Goal: Transaction & Acquisition: Purchase product/service

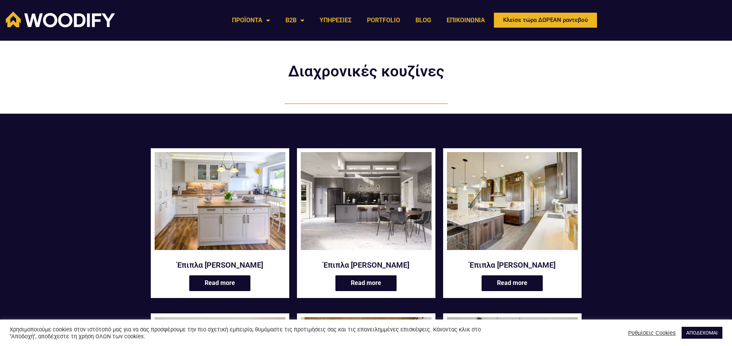
click at [491, 232] on img at bounding box center [512, 201] width 131 height 98
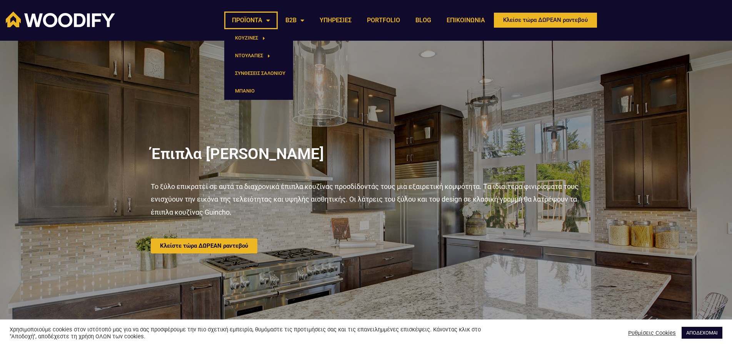
click at [248, 21] on link "ΠΡΟΪΟΝΤΑ" at bounding box center [250, 21] width 53 height 18
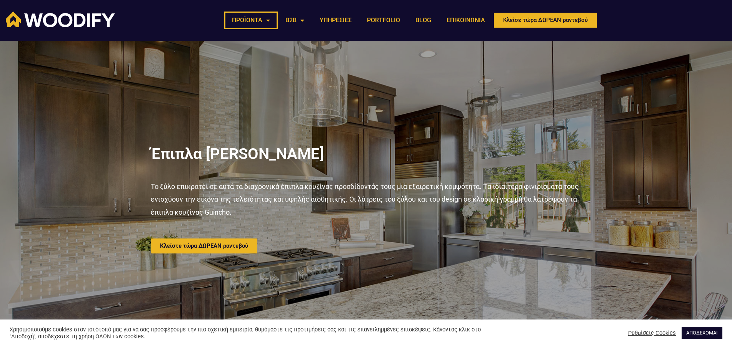
click at [248, 22] on link "ΠΡΟΪΟΝΤΑ" at bounding box center [250, 21] width 53 height 18
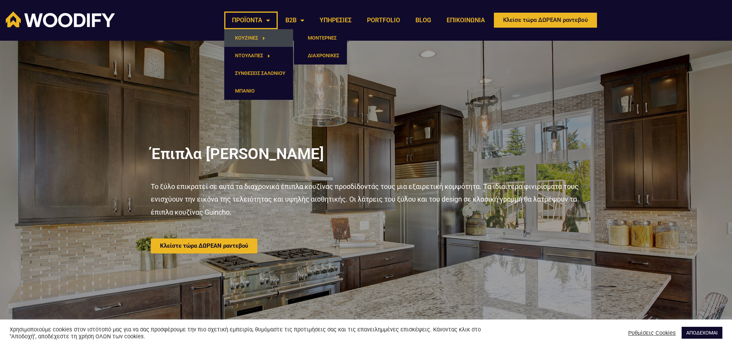
click at [255, 39] on link "ΚΟΥΖΙΝΕΣ" at bounding box center [258, 38] width 69 height 18
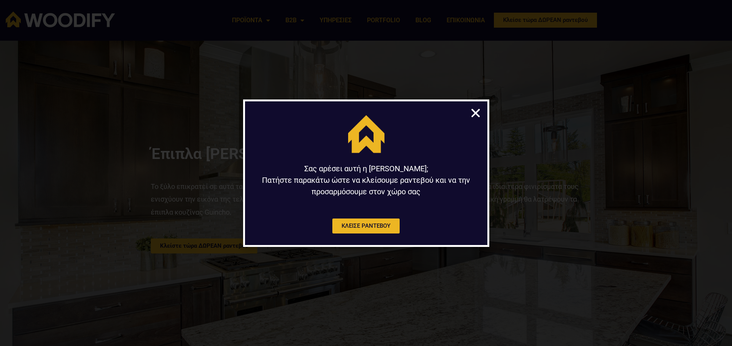
click at [474, 115] on icon "Close" at bounding box center [476, 113] width 12 height 12
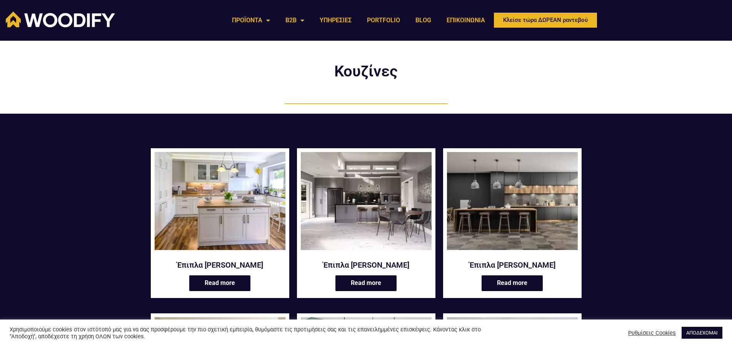
click at [565, 187] on img at bounding box center [512, 201] width 131 height 98
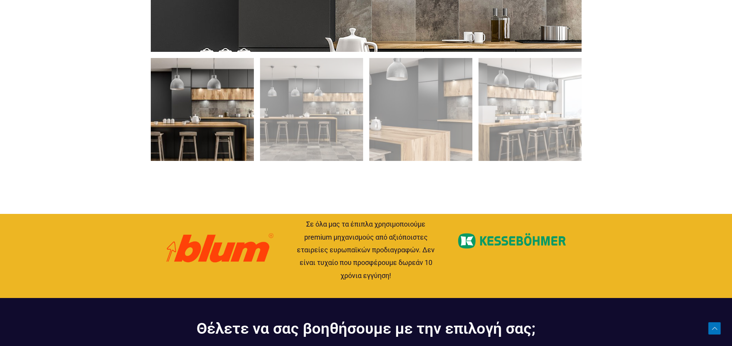
scroll to position [628, 0]
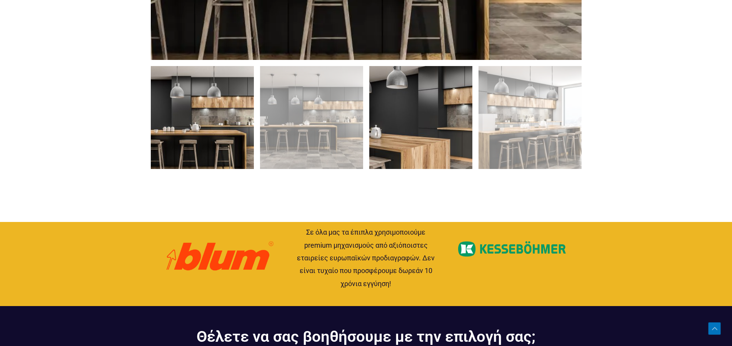
click at [419, 127] on img at bounding box center [420, 117] width 103 height 103
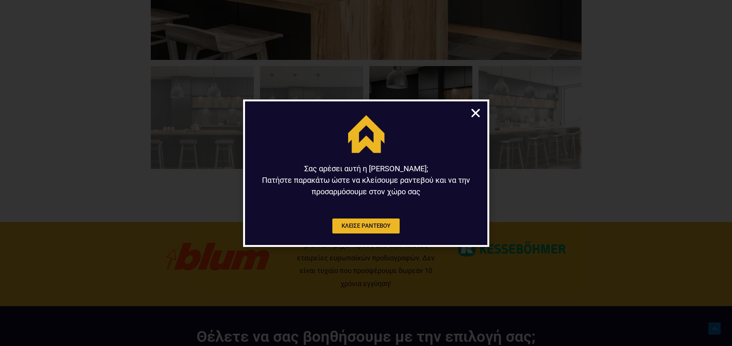
click at [478, 115] on icon "Close" at bounding box center [476, 113] width 12 height 12
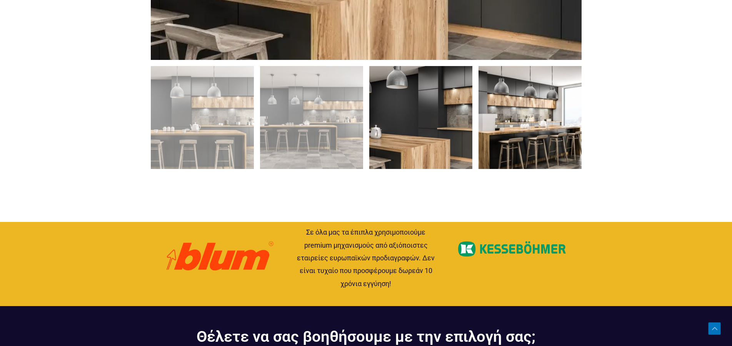
click at [525, 118] on img at bounding box center [529, 117] width 103 height 103
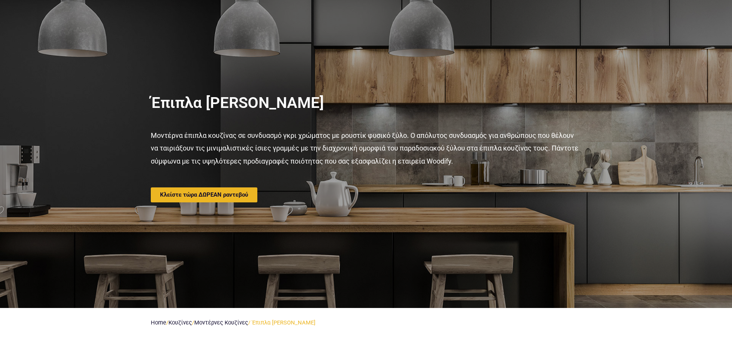
scroll to position [0, 0]
